Goal: Task Accomplishment & Management: Manage account settings

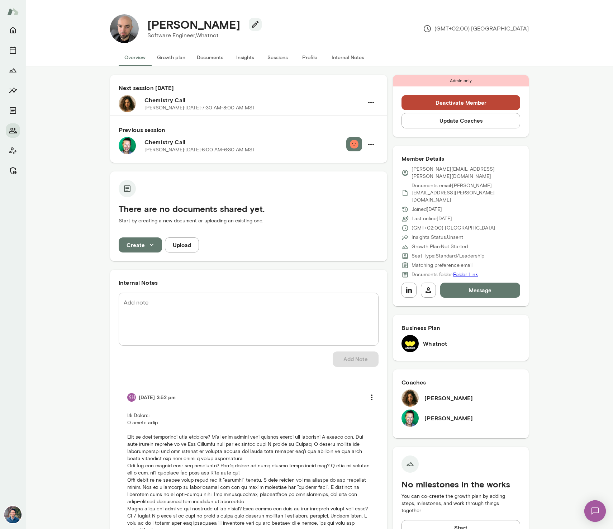
click at [273, 60] on button "Sessions" at bounding box center [277, 57] width 32 height 17
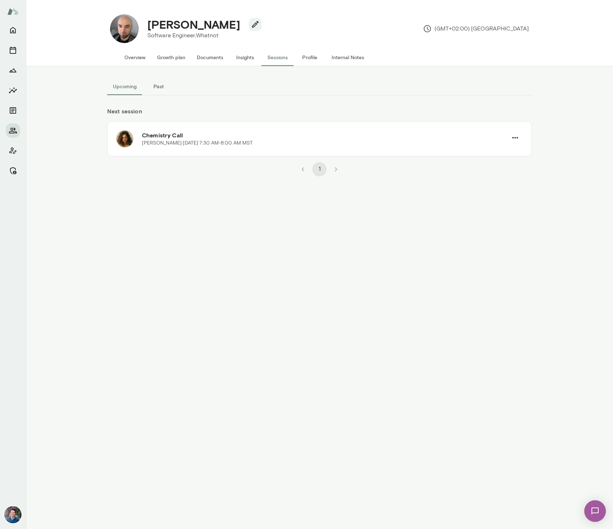
drag, startPoint x: 129, startPoint y: 60, endPoint x: 143, endPoint y: 60, distance: 13.6
click at [129, 60] on button "Overview" at bounding box center [135, 57] width 33 height 17
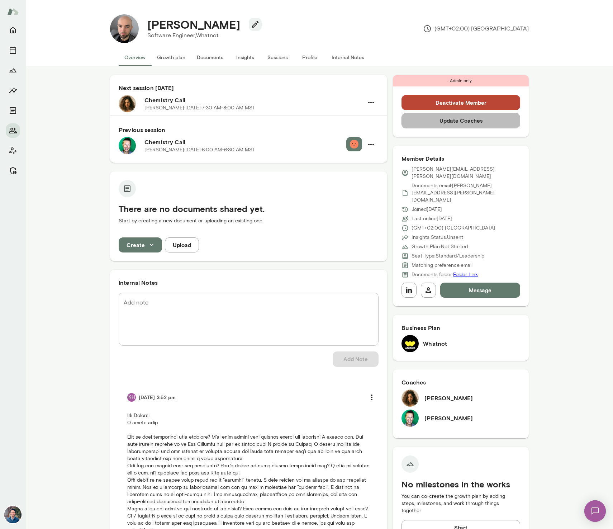
click at [475, 122] on button "Update Coaches" at bounding box center [461, 120] width 119 height 15
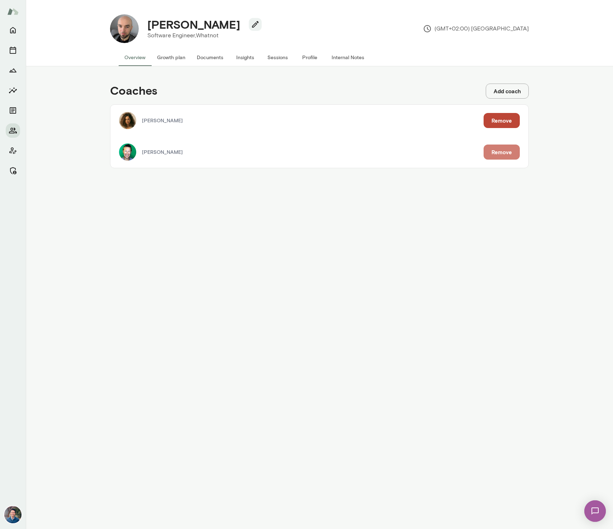
click at [495, 152] on button "Remove" at bounding box center [502, 151] width 36 height 15
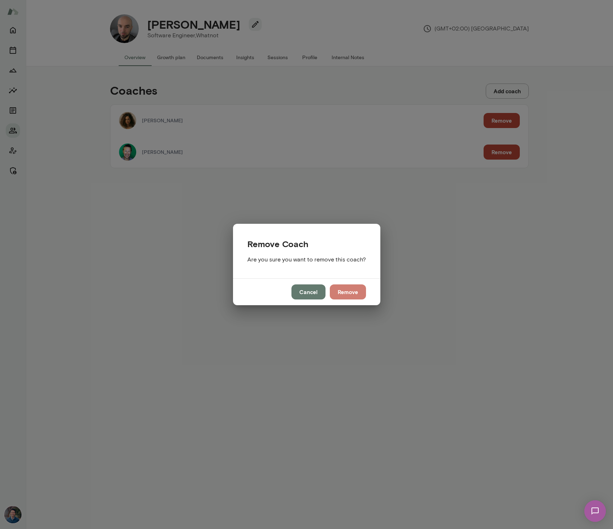
click at [345, 291] on button "Remove" at bounding box center [348, 291] width 36 height 15
